Goal: Navigation & Orientation: Find specific page/section

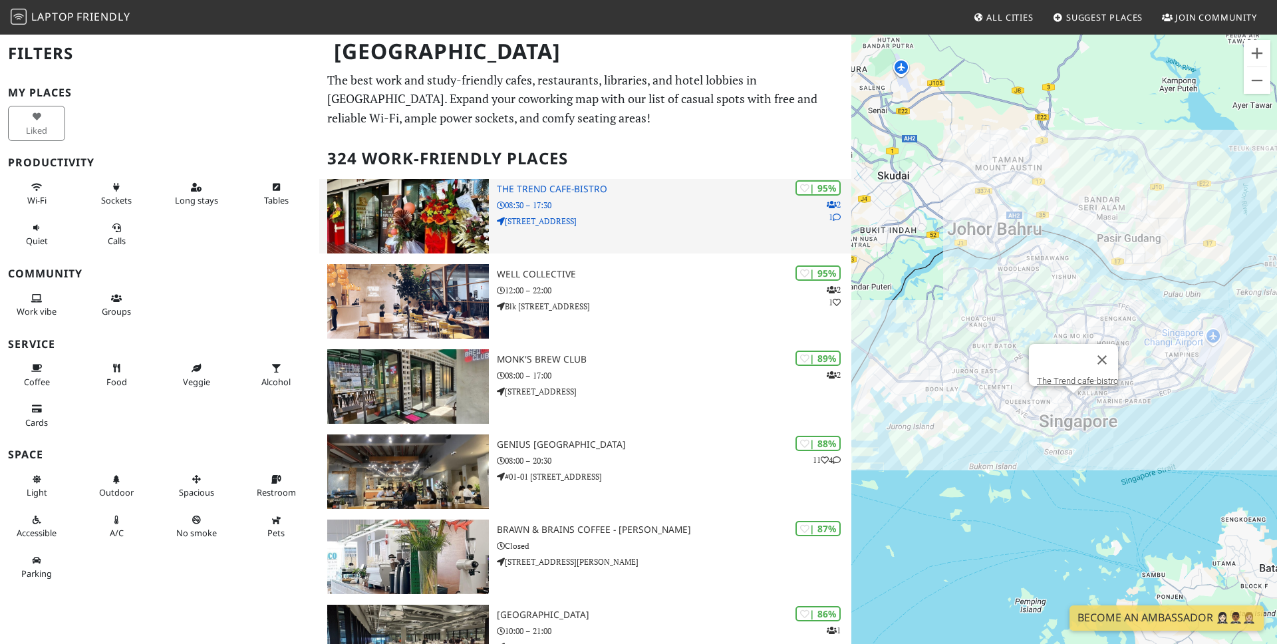
click at [468, 196] on img at bounding box center [408, 216] width 162 height 74
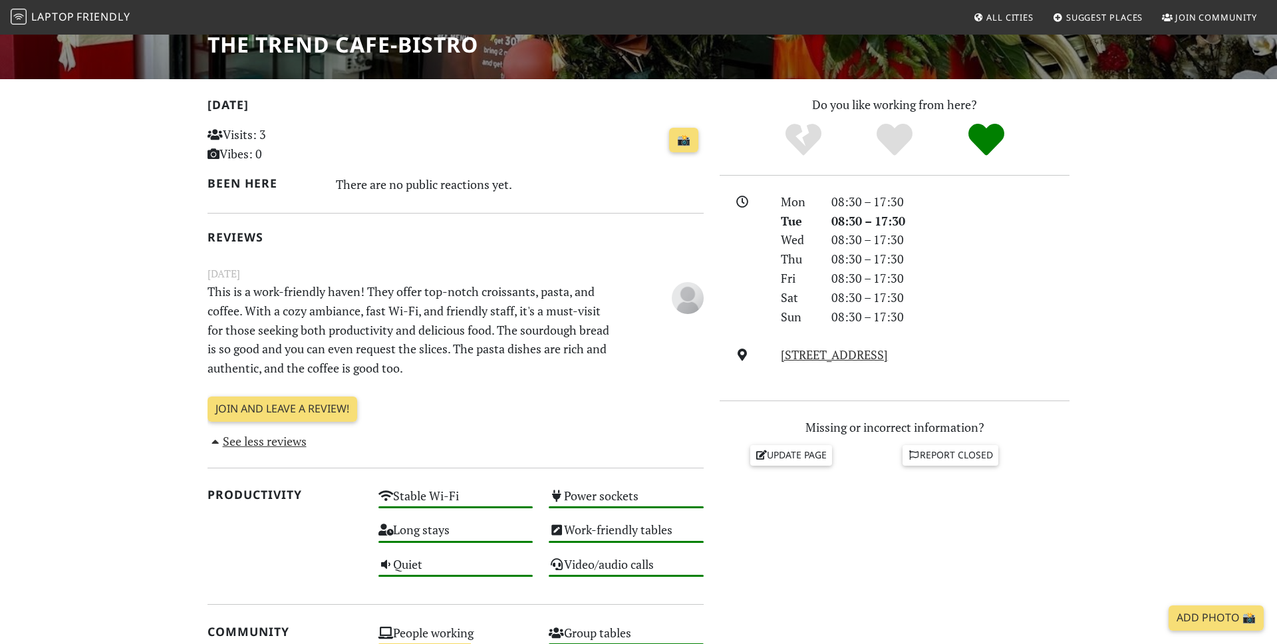
scroll to position [231, 0]
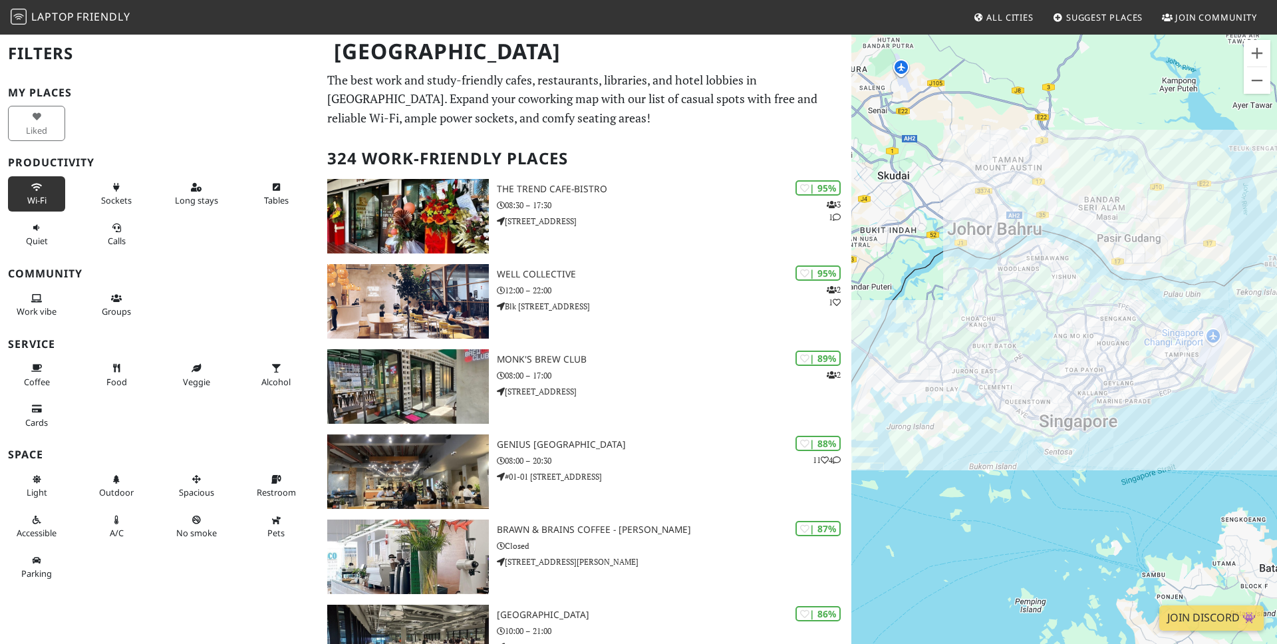
click at [31, 189] on icon at bounding box center [36, 188] width 11 height 9
click at [115, 194] on span "Sockets" at bounding box center [116, 200] width 31 height 12
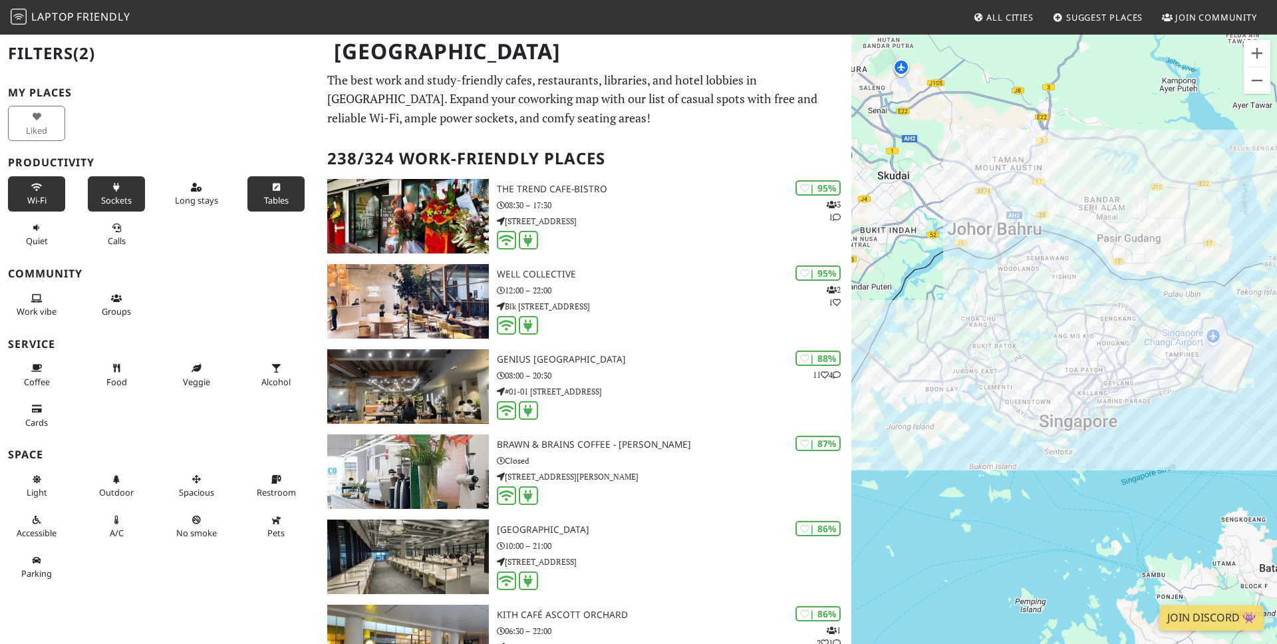
click at [283, 191] on button "Tables" at bounding box center [275, 193] width 57 height 35
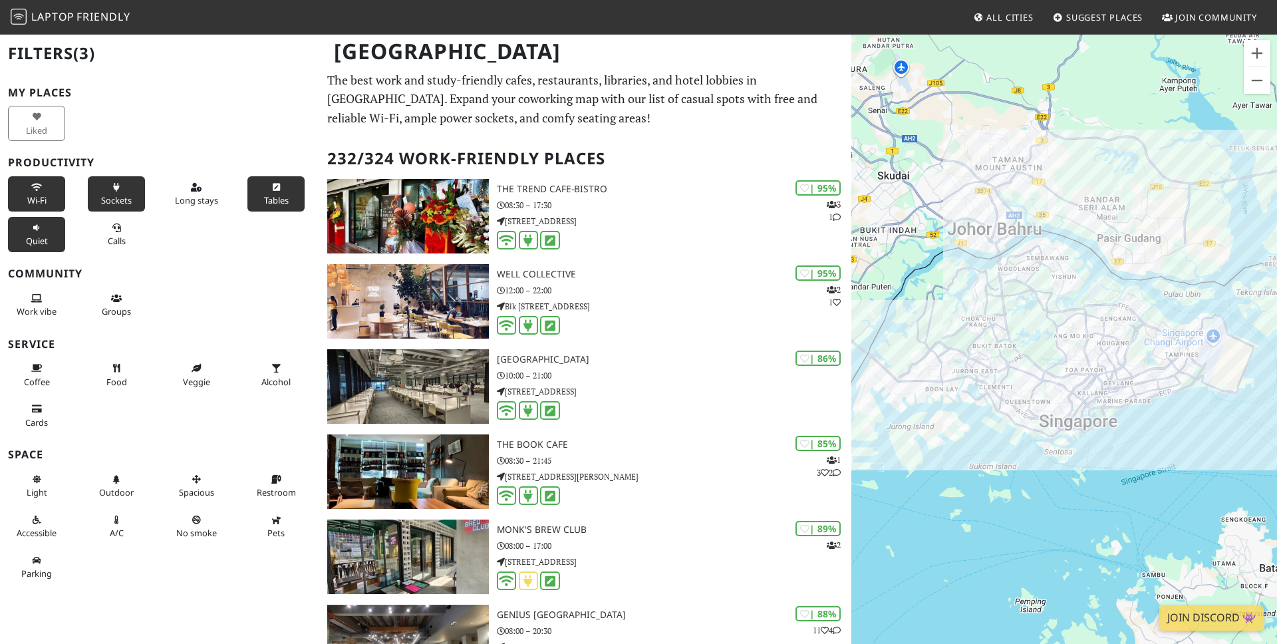
click at [32, 231] on icon at bounding box center [36, 228] width 11 height 9
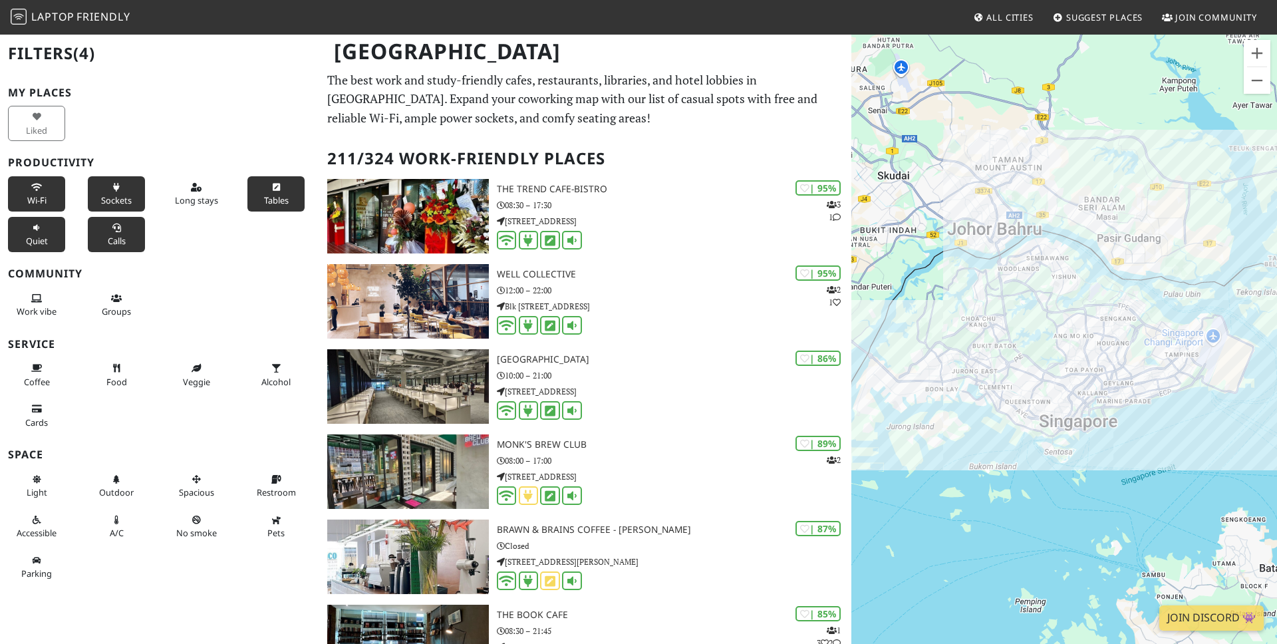
click at [120, 229] on icon at bounding box center [116, 228] width 11 height 9
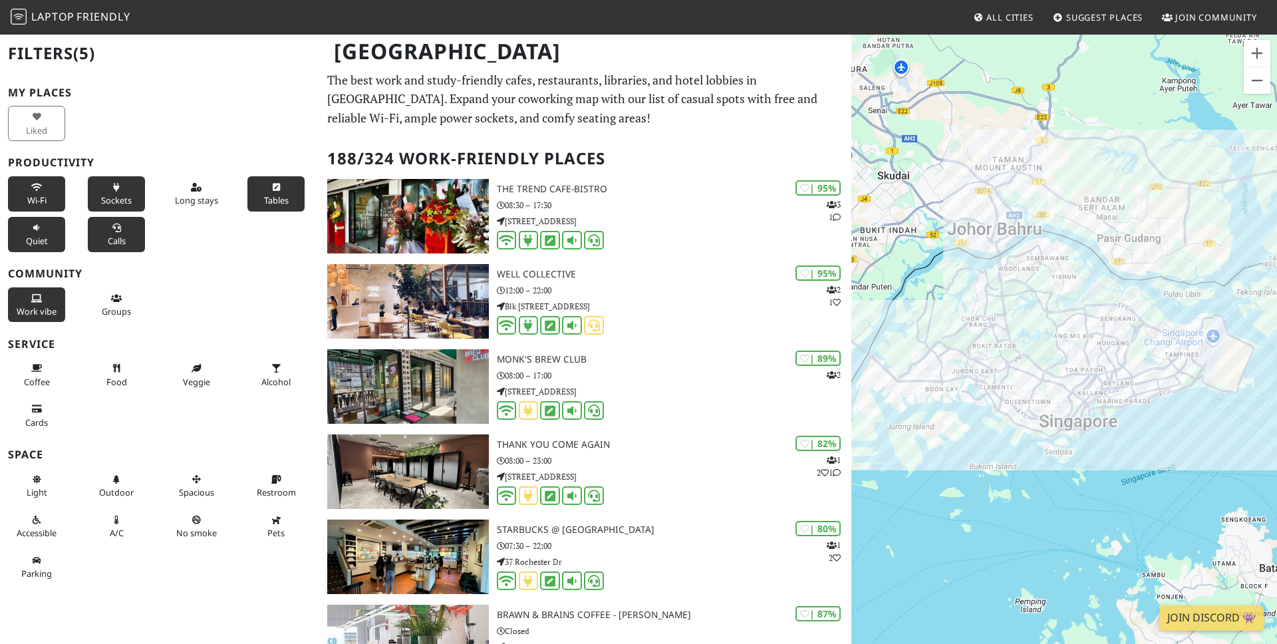
click at [38, 305] on span "Work vibe" at bounding box center [37, 311] width 40 height 12
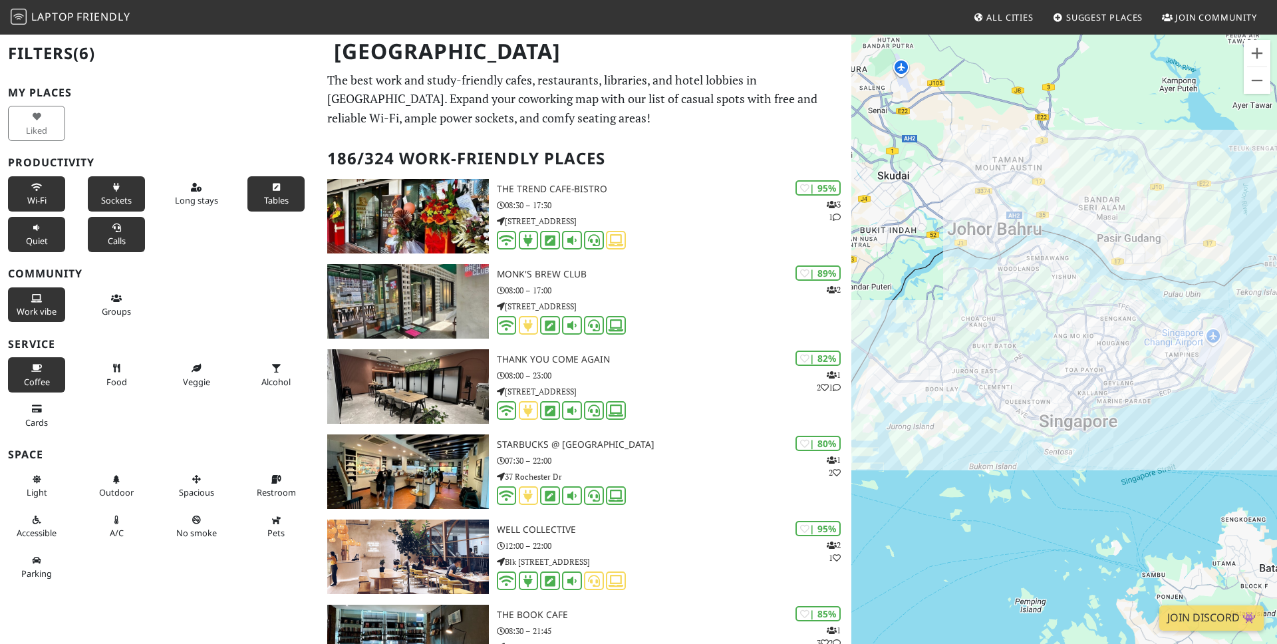
click at [32, 370] on icon at bounding box center [36, 368] width 11 height 9
click at [33, 487] on span "Light" at bounding box center [37, 492] width 21 height 12
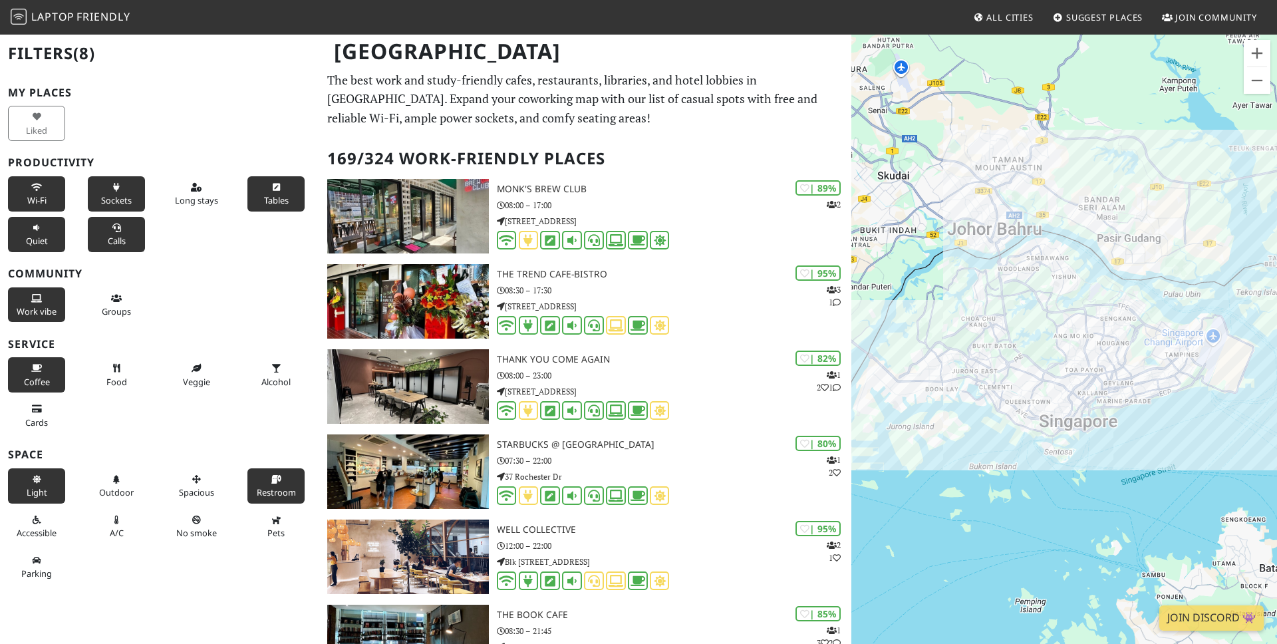
click at [275, 489] on span "Restroom" at bounding box center [276, 492] width 39 height 12
click at [106, 377] on span "Food" at bounding box center [116, 382] width 21 height 12
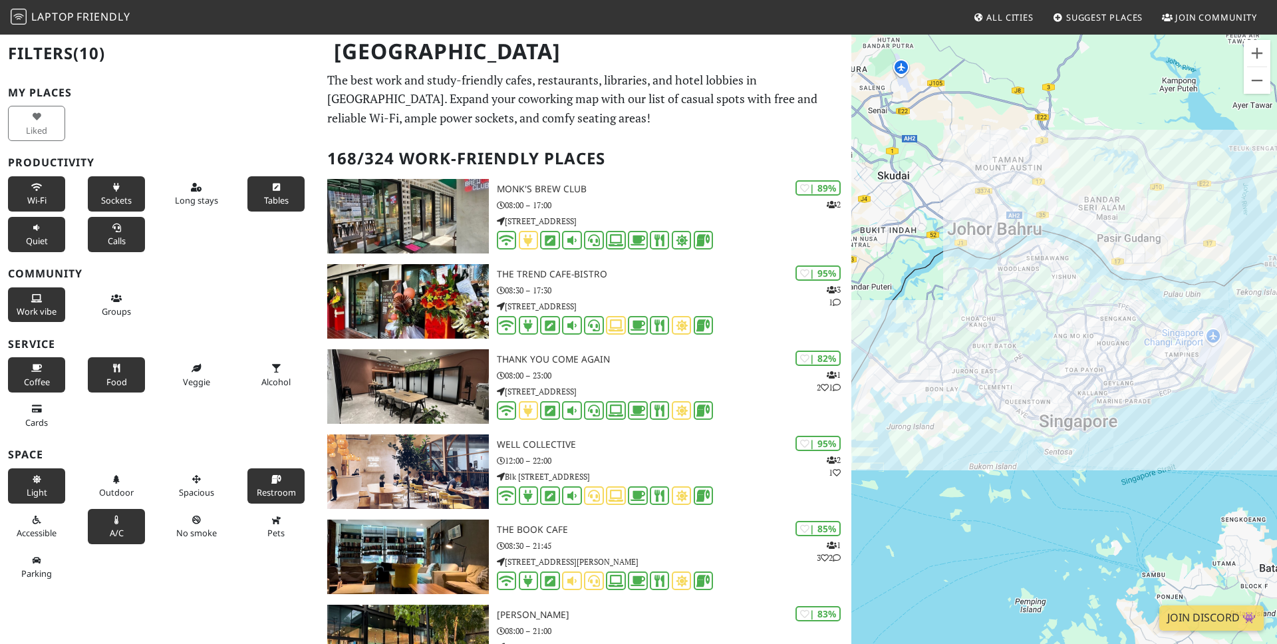
click at [111, 519] on icon at bounding box center [116, 520] width 11 height 9
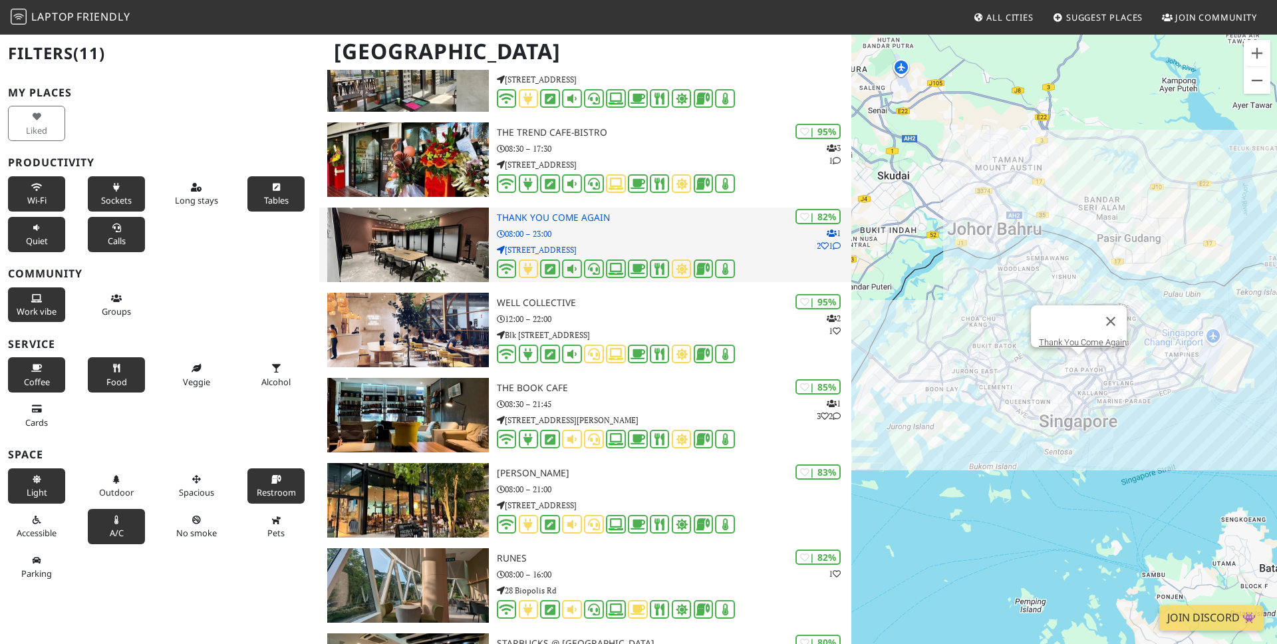
scroll to position [144, 0]
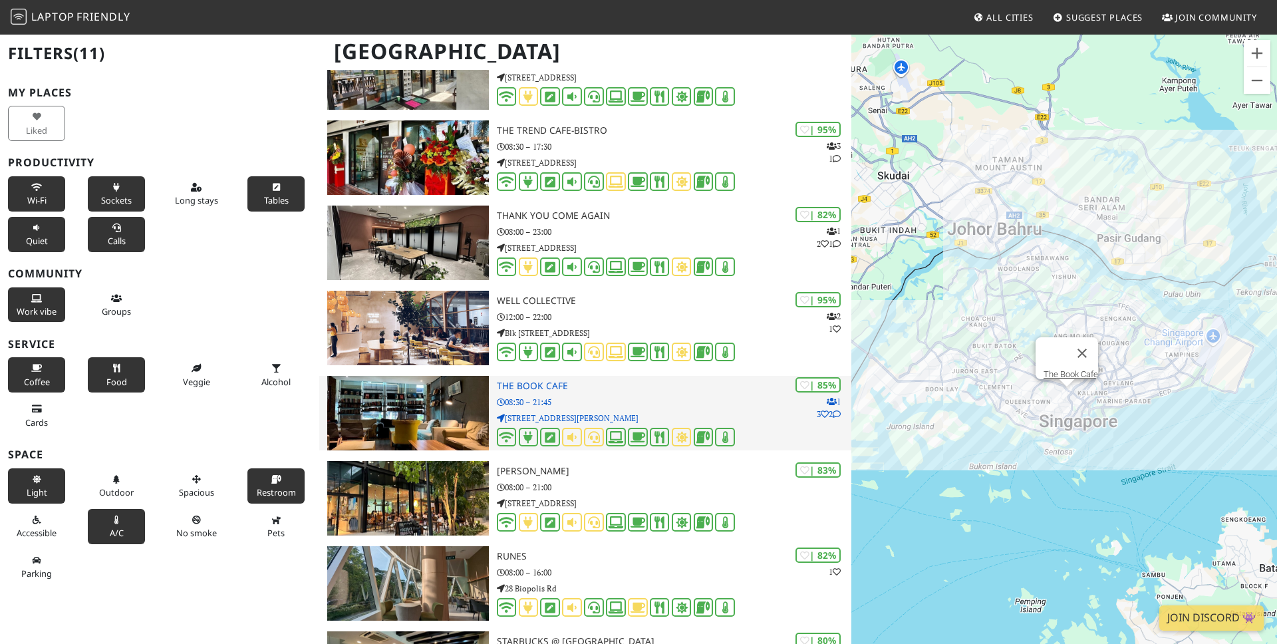
click at [424, 411] on img at bounding box center [408, 413] width 162 height 74
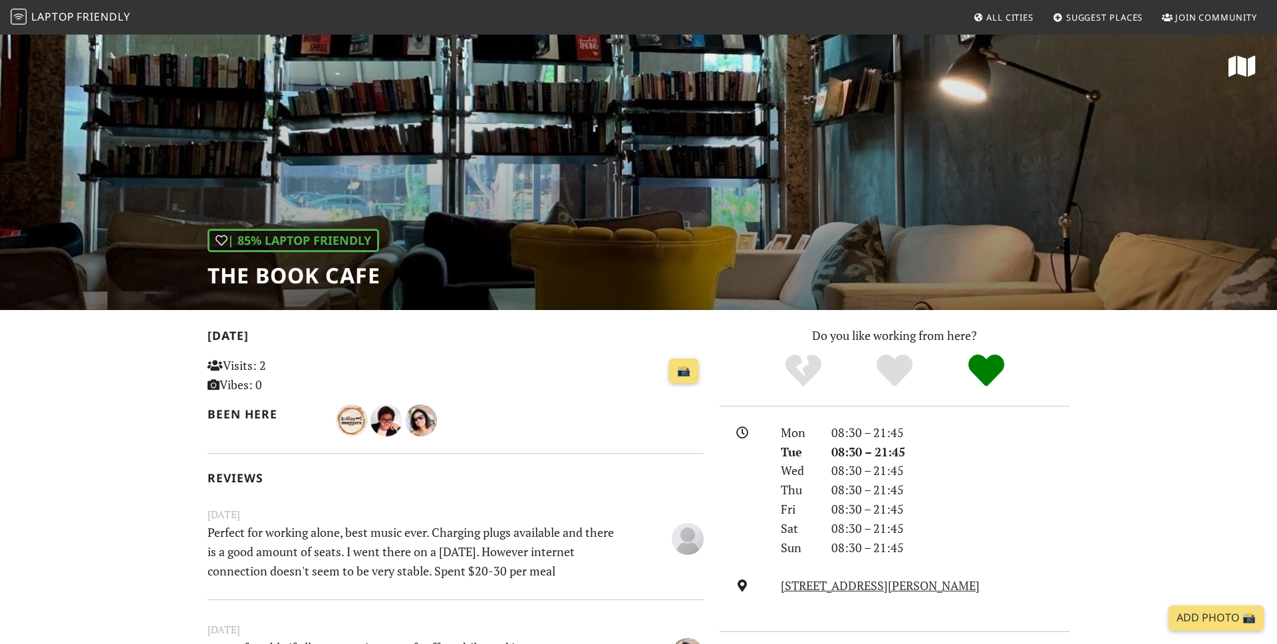
click at [1071, 176] on div "| 85% Laptop Friendly The Book Cafe" at bounding box center [638, 171] width 1277 height 277
click at [422, 419] on img "Deepshikha Mehta" at bounding box center [421, 420] width 32 height 32
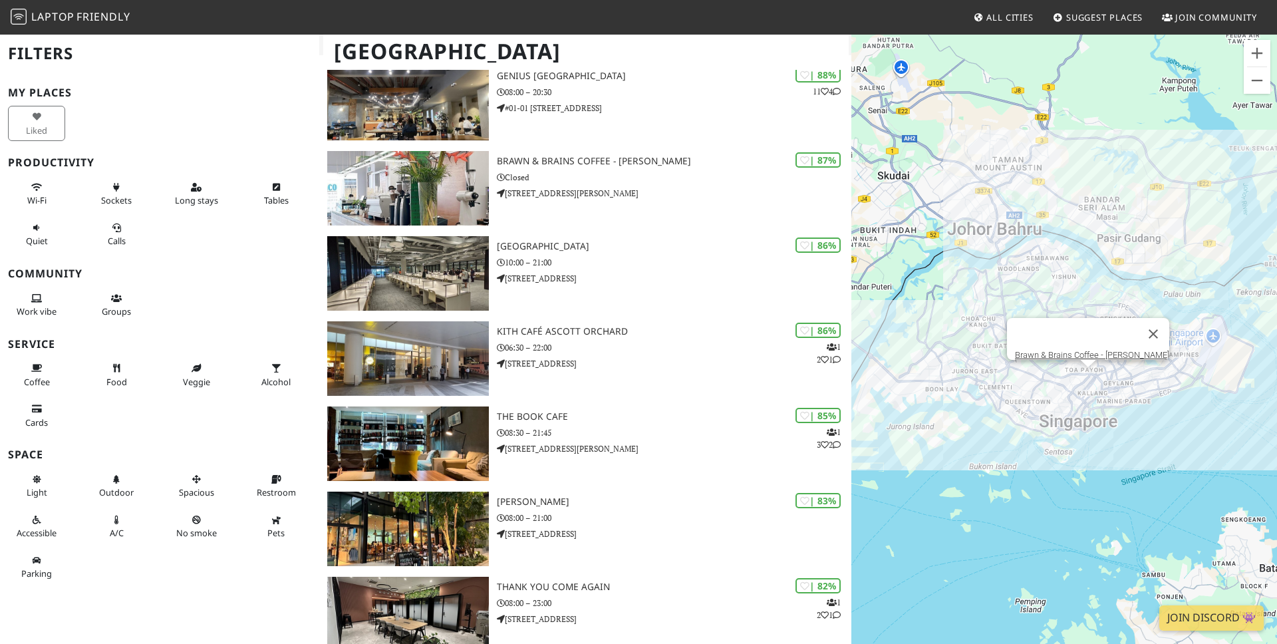
scroll to position [369, 0]
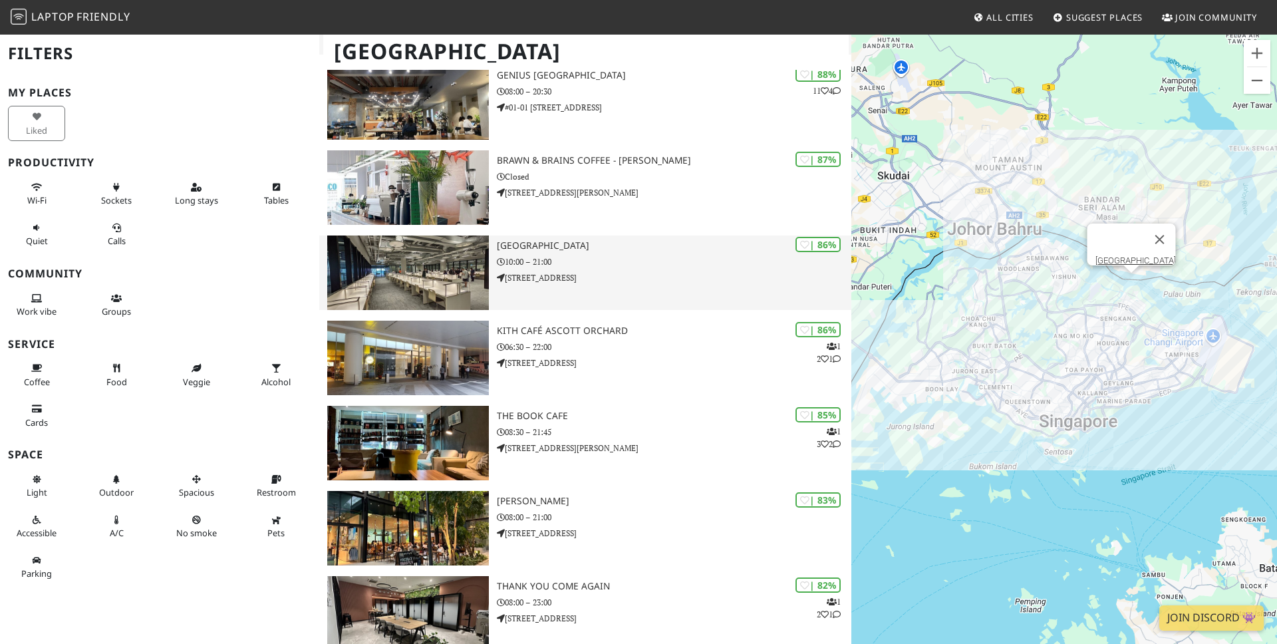
click at [410, 265] on img at bounding box center [408, 272] width 162 height 74
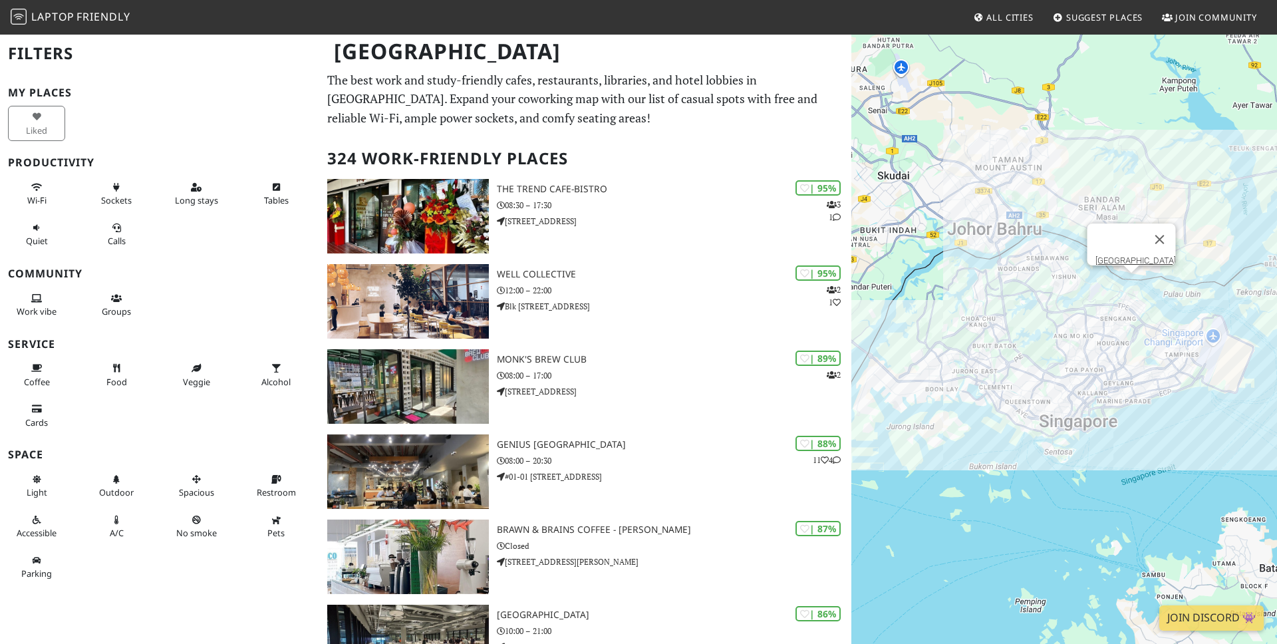
scroll to position [369, 0]
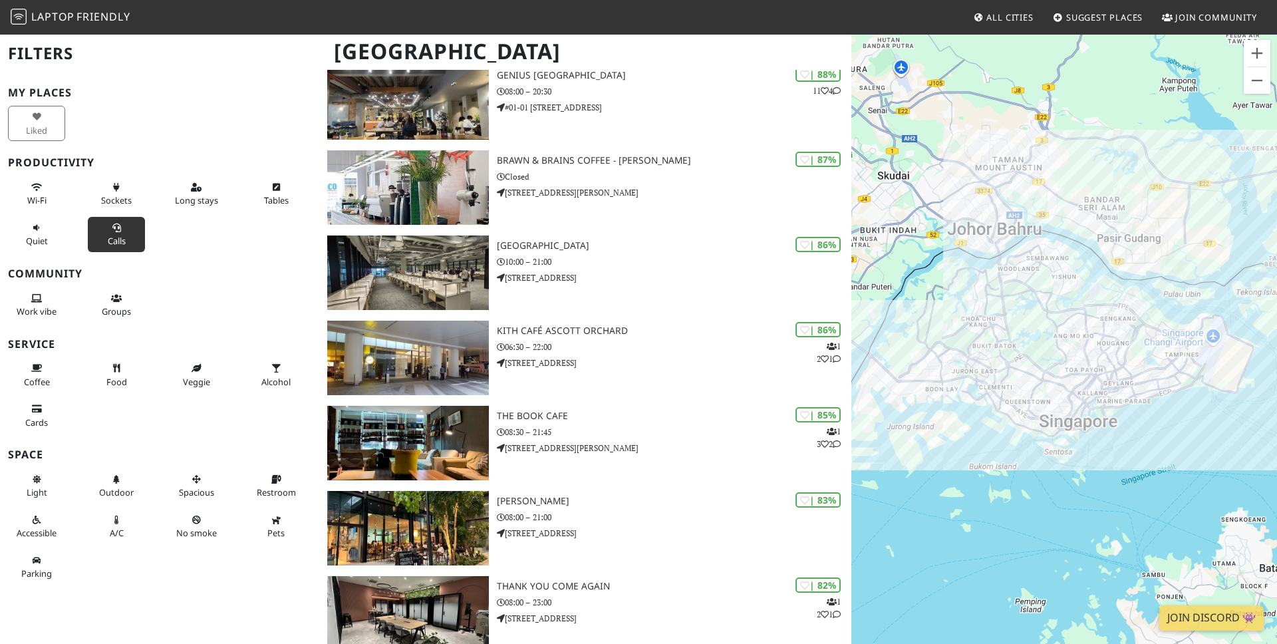
click at [123, 227] on button "Calls" at bounding box center [116, 234] width 57 height 35
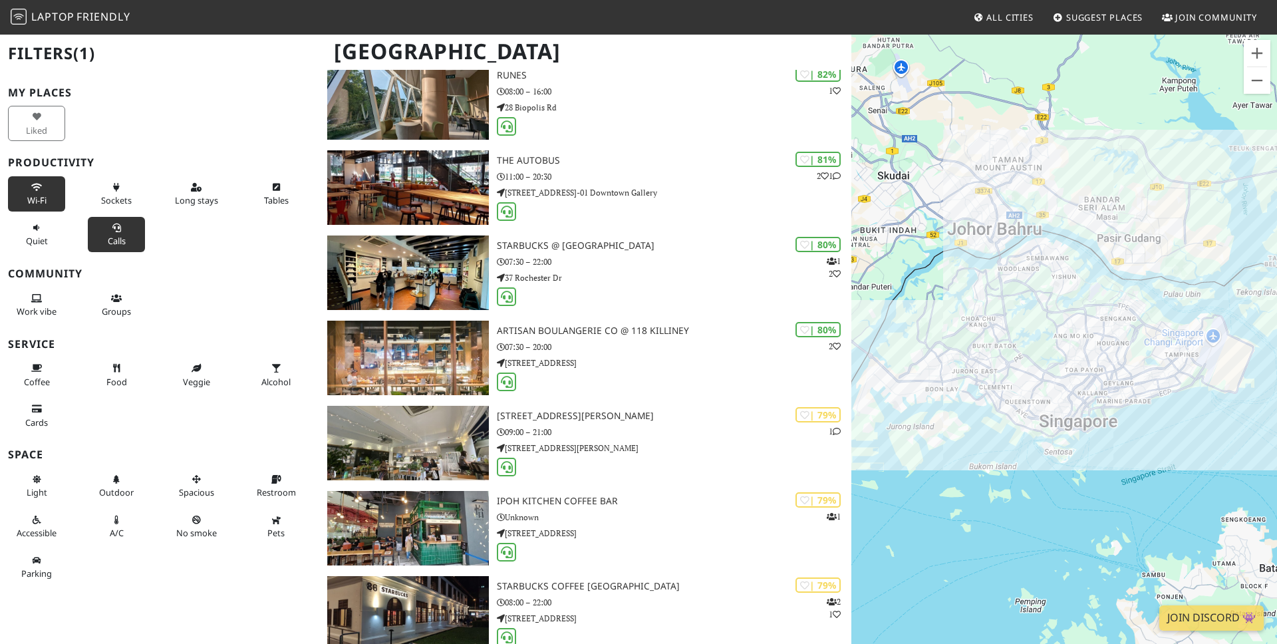
click at [37, 189] on icon at bounding box center [36, 188] width 11 height 9
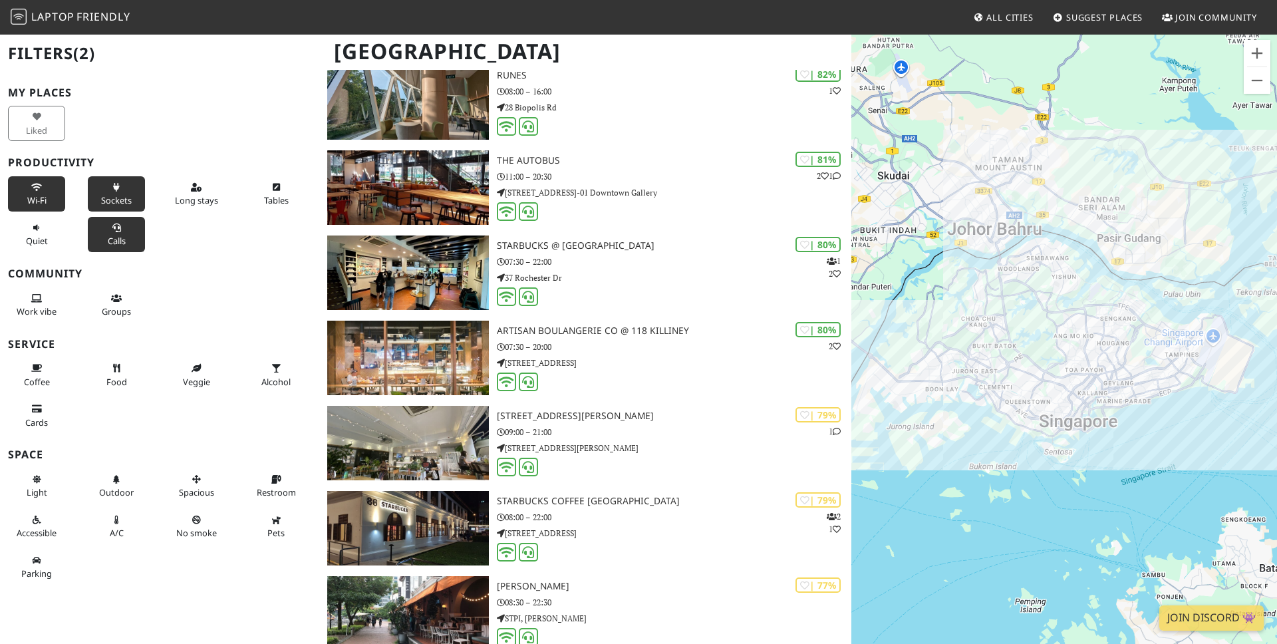
click at [126, 188] on button "Sockets" at bounding box center [116, 193] width 57 height 35
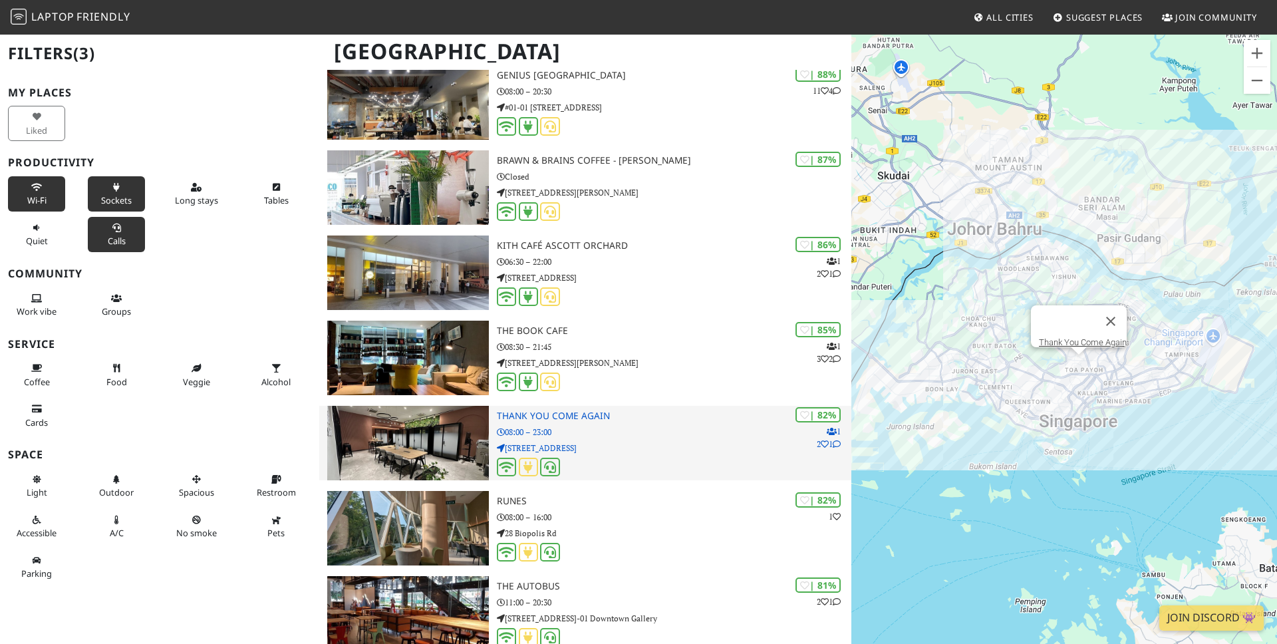
click at [438, 445] on img at bounding box center [408, 443] width 162 height 74
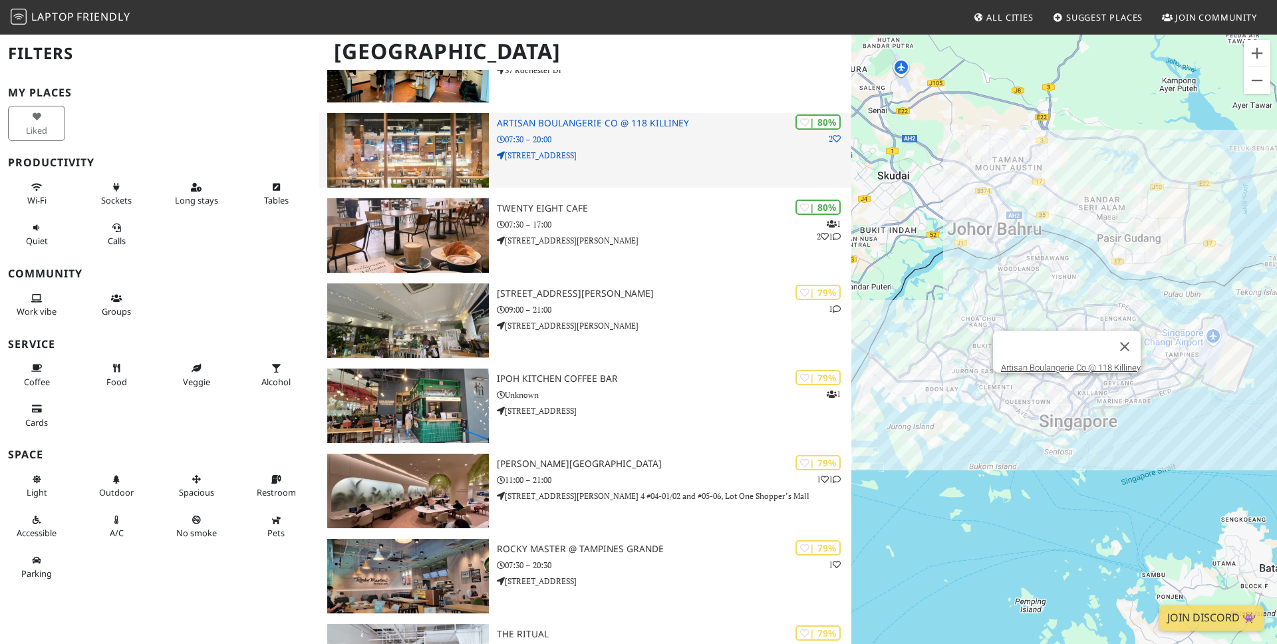
scroll to position [1769, 0]
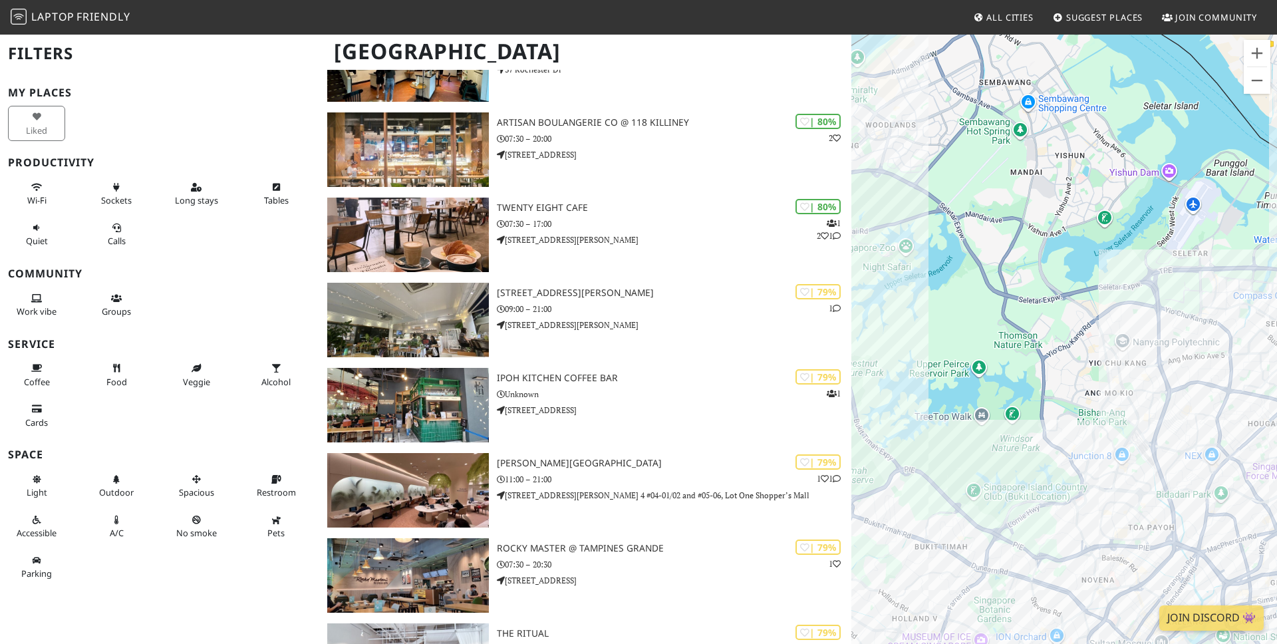
drag, startPoint x: 1043, startPoint y: 379, endPoint x: 1040, endPoint y: 203, distance: 176.3
click at [1039, 209] on div at bounding box center [1064, 355] width 426 height 644
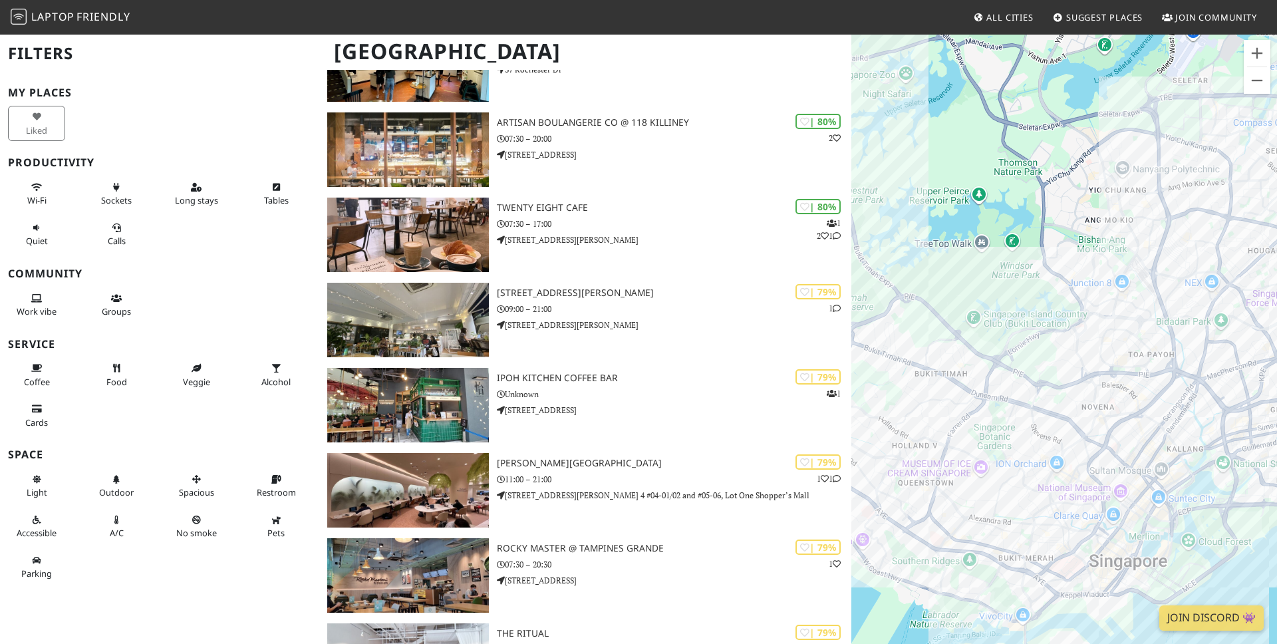
drag, startPoint x: 1036, startPoint y: 295, endPoint x: 1007, endPoint y: 265, distance: 41.9
click at [1009, 267] on div at bounding box center [1064, 355] width 426 height 644
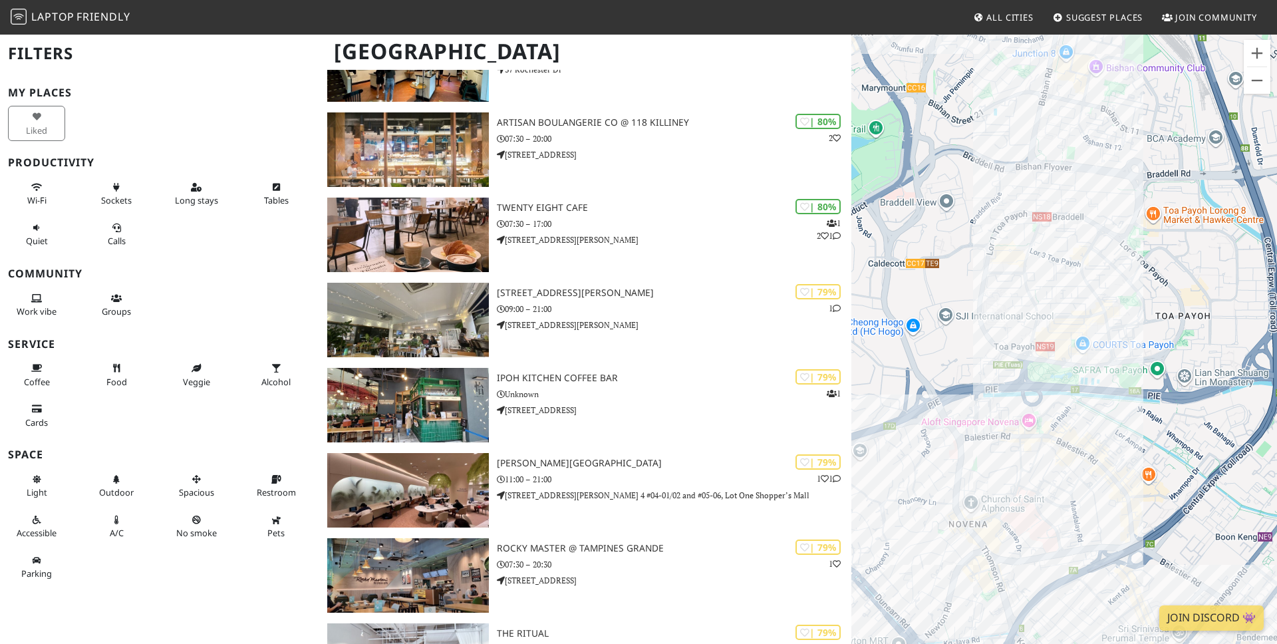
drag, startPoint x: 1081, startPoint y: 389, endPoint x: 1081, endPoint y: 210, distance: 179.6
click at [1081, 224] on div at bounding box center [1064, 355] width 426 height 644
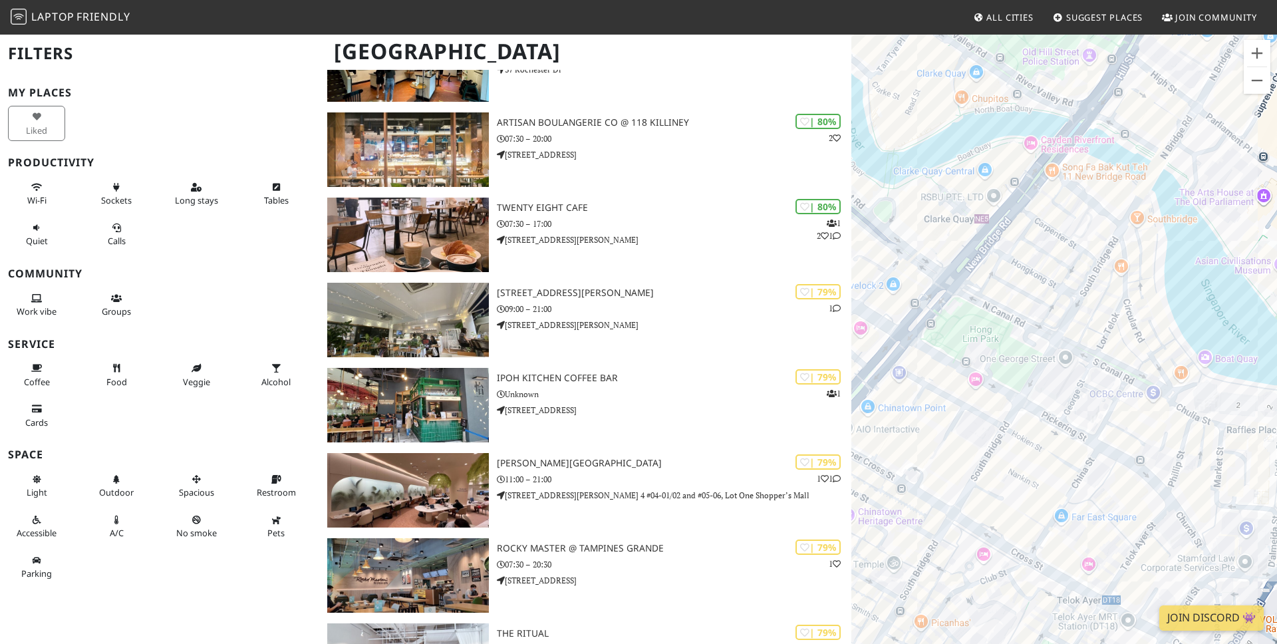
drag, startPoint x: 1026, startPoint y: 309, endPoint x: 1080, endPoint y: 210, distance: 112.2
click at [1080, 211] on div at bounding box center [1064, 355] width 426 height 644
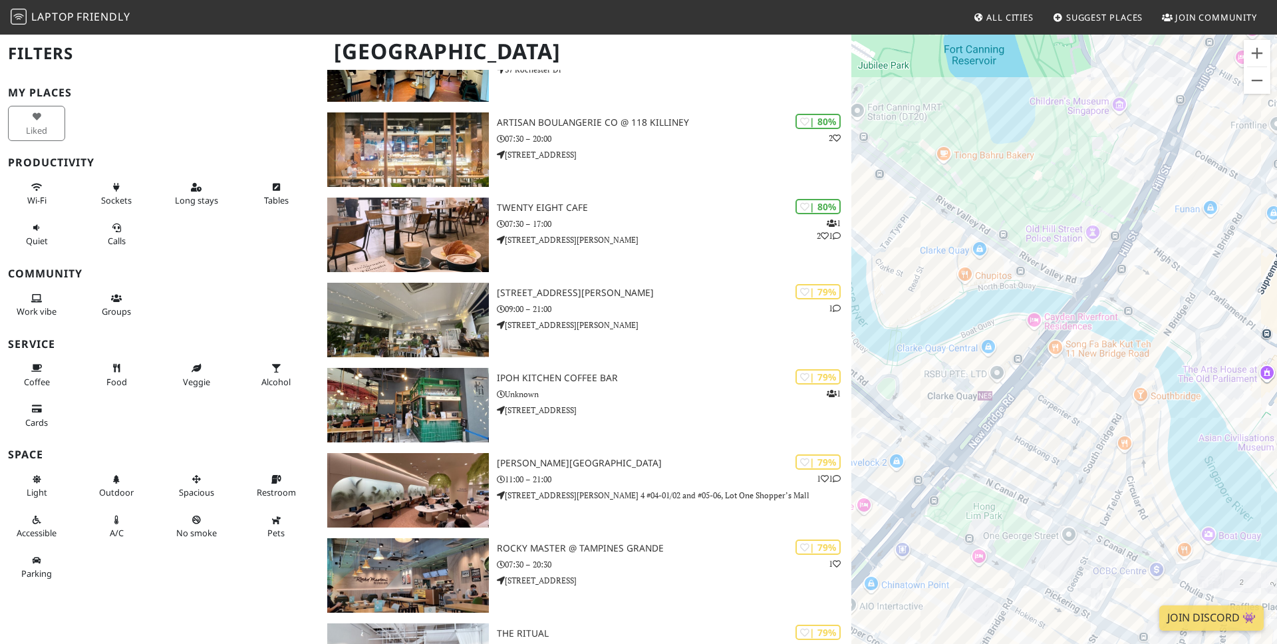
drag, startPoint x: 1129, startPoint y: 112, endPoint x: 1118, endPoint y: 294, distance: 181.9
click at [1118, 295] on div at bounding box center [1064, 355] width 426 height 644
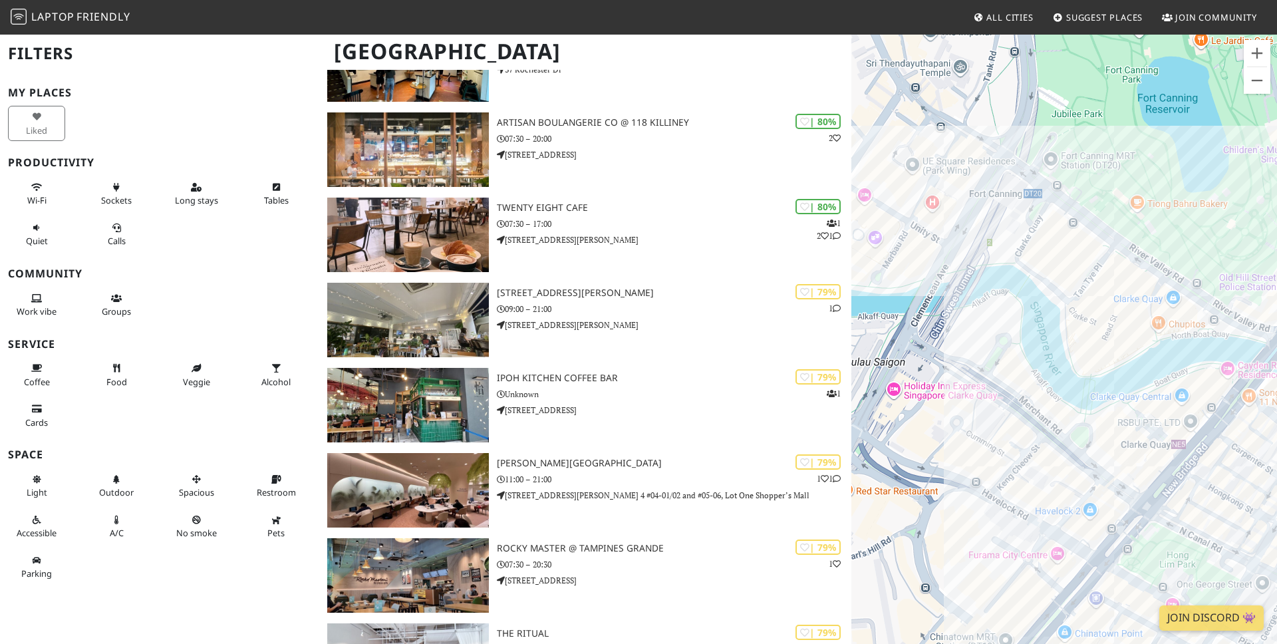
drag, startPoint x: 984, startPoint y: 221, endPoint x: 1173, endPoint y: 267, distance: 194.4
click at [1176, 268] on div at bounding box center [1064, 355] width 426 height 644
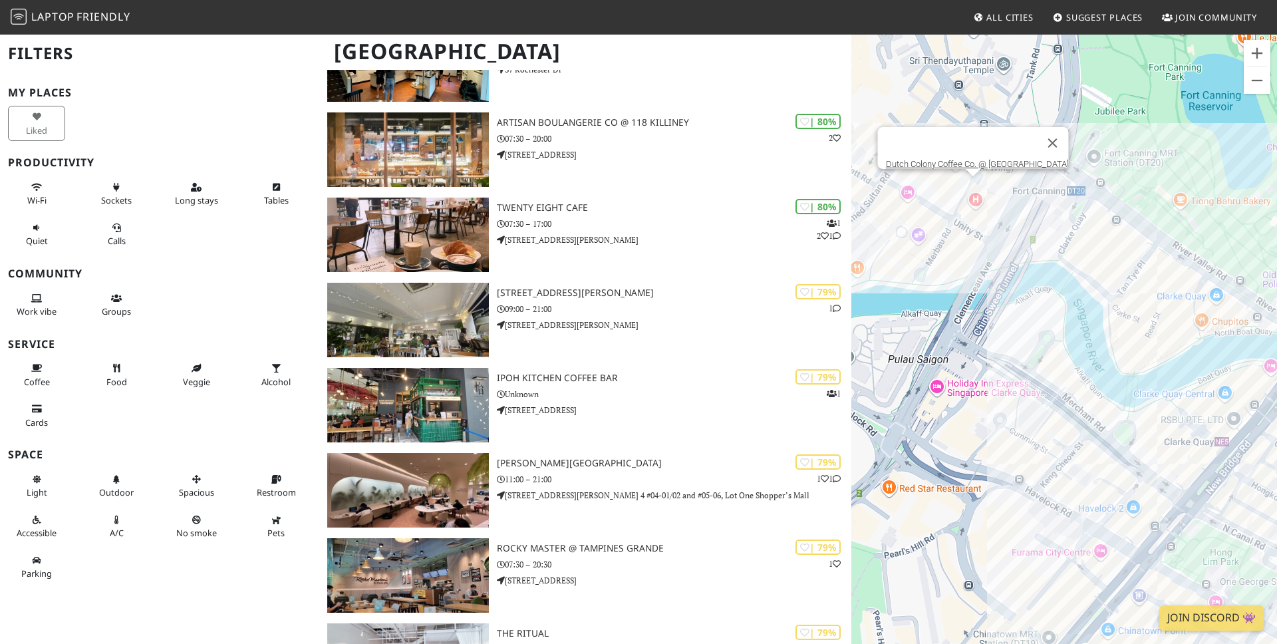
click at [972, 184] on div "Dutch Colony Coffee Co. @ [GEOGRAPHIC_DATA]" at bounding box center [1064, 355] width 426 height 644
click at [978, 160] on link "Dutch Colony Coffee Co. @ [GEOGRAPHIC_DATA]" at bounding box center [977, 164] width 183 height 10
